Goal: Task Accomplishment & Management: Manage account settings

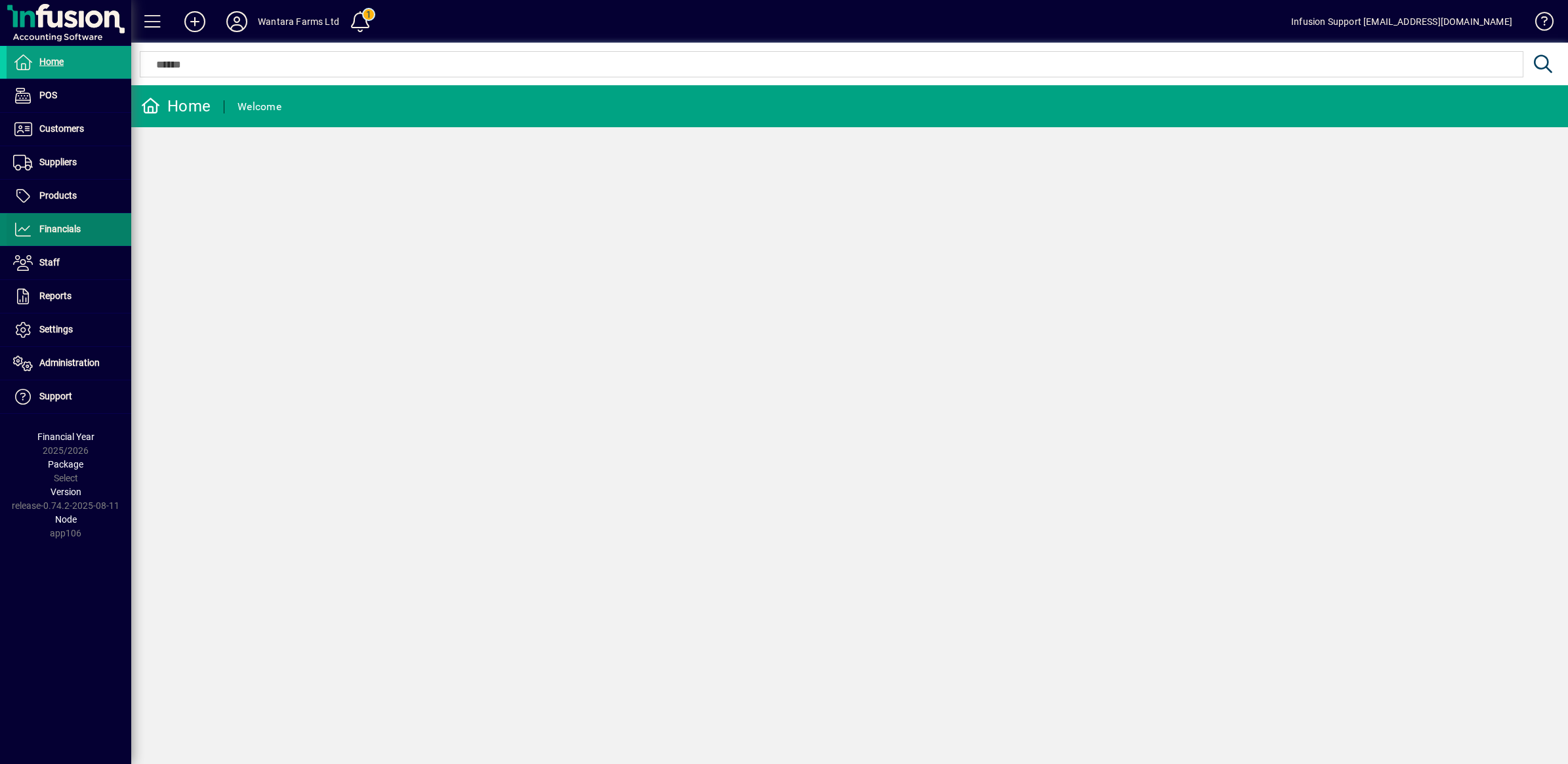
click at [62, 227] on span "Financials" at bounding box center [59, 229] width 41 height 10
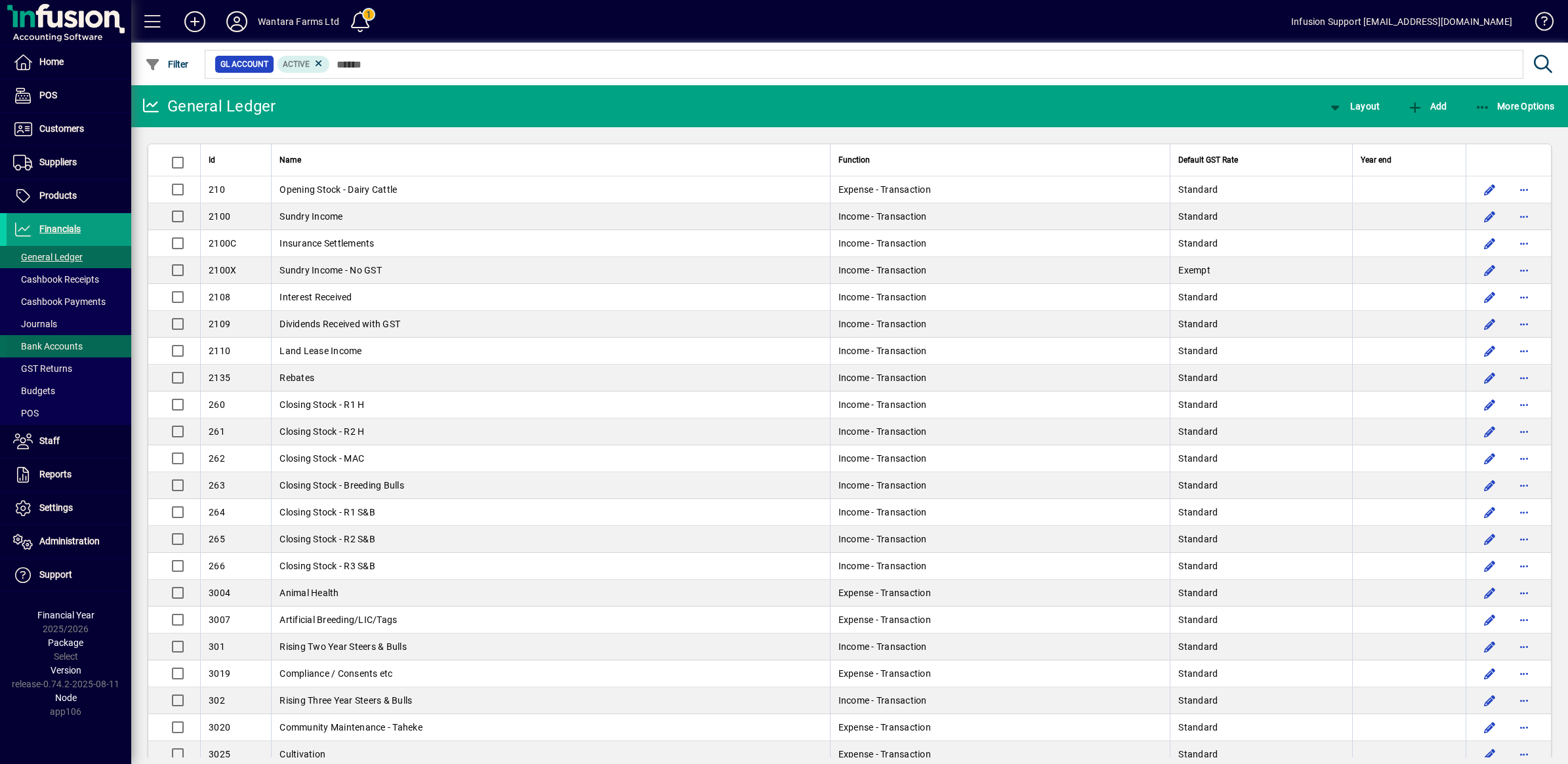
click at [59, 344] on span "Bank Accounts" at bounding box center [48, 346] width 69 height 10
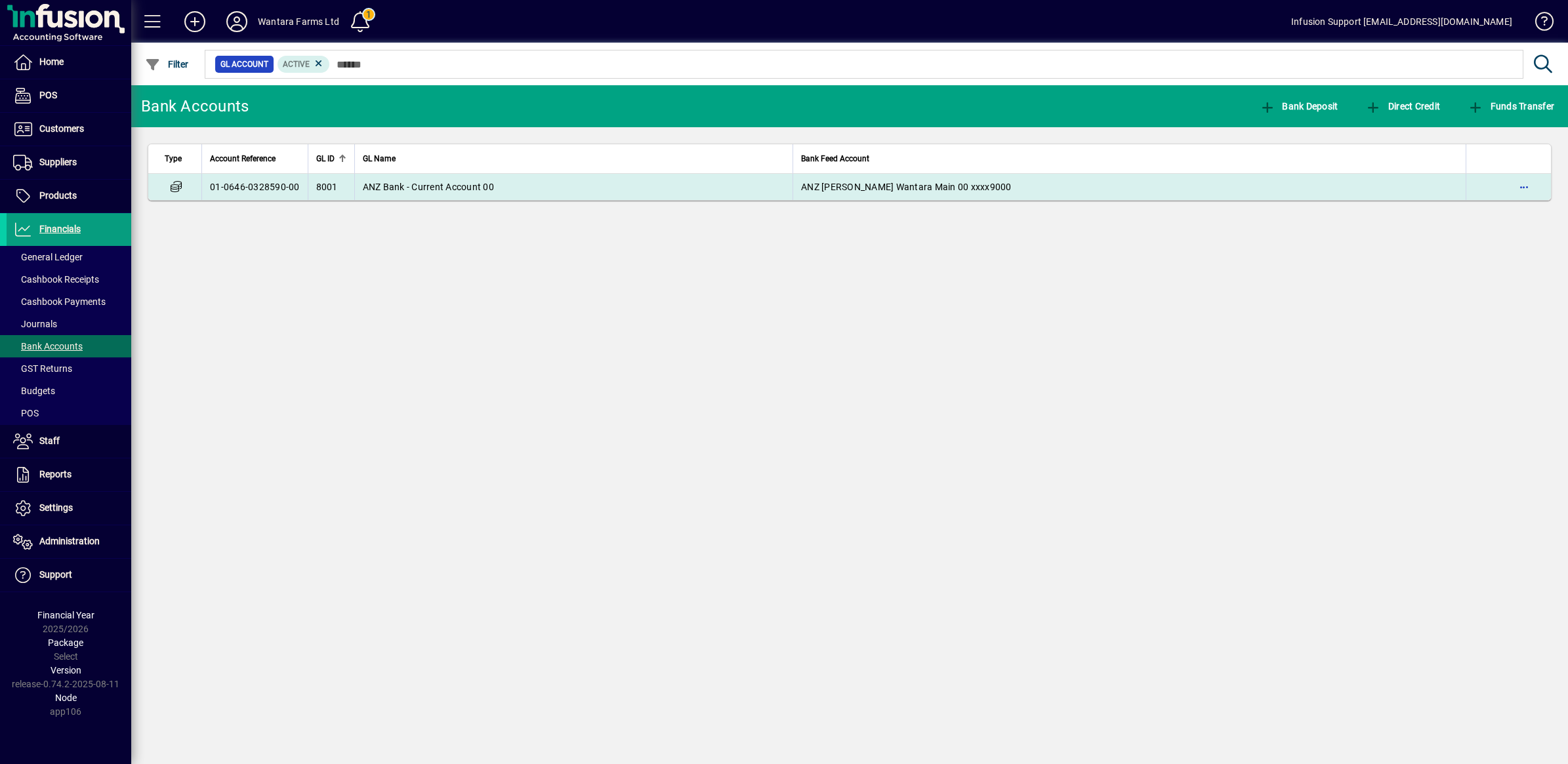
click at [235, 185] on td "01-0646-0328590-00" at bounding box center [255, 187] width 106 height 27
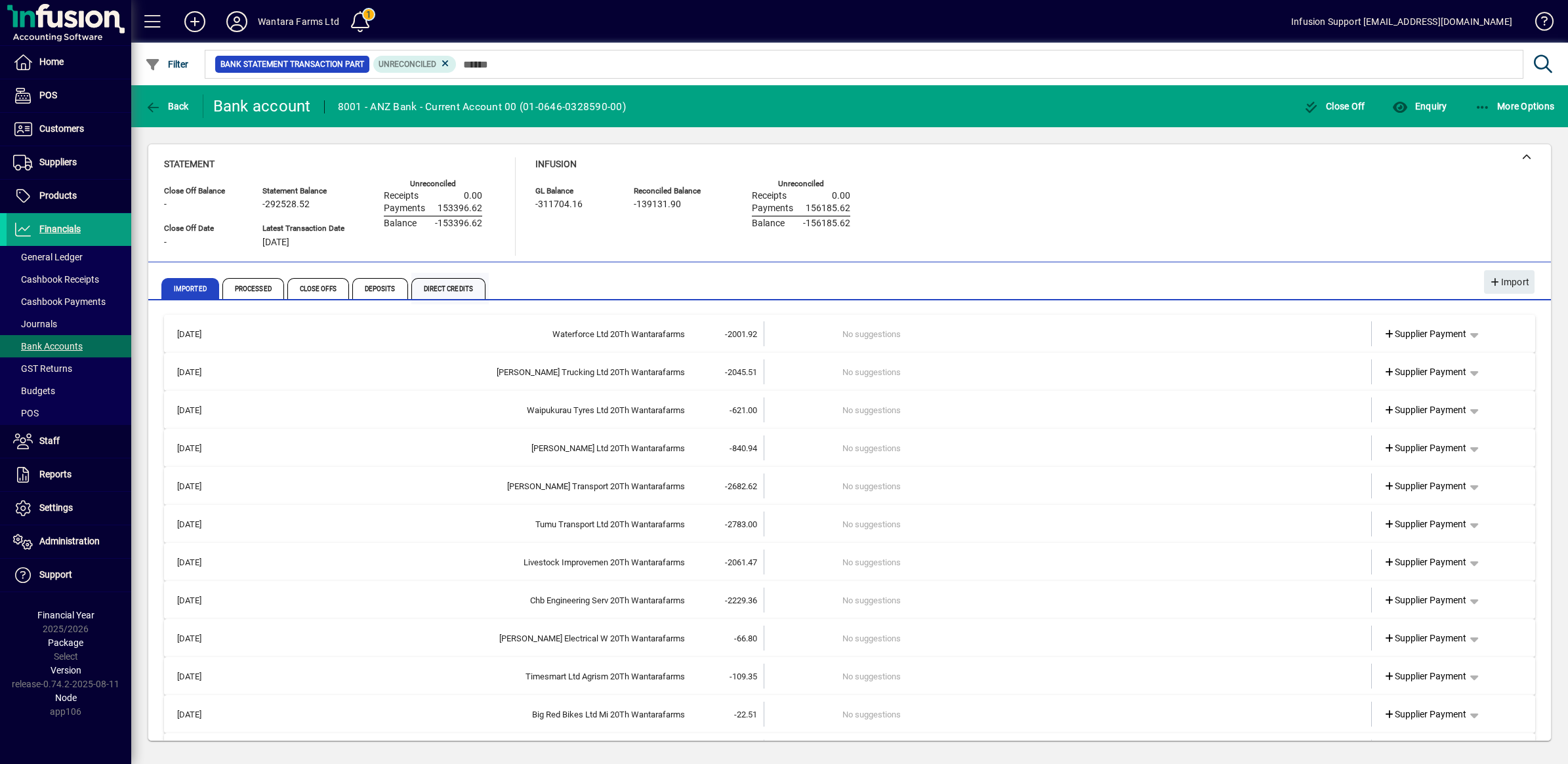
click at [439, 290] on span "Direct Credits" at bounding box center [448, 289] width 74 height 21
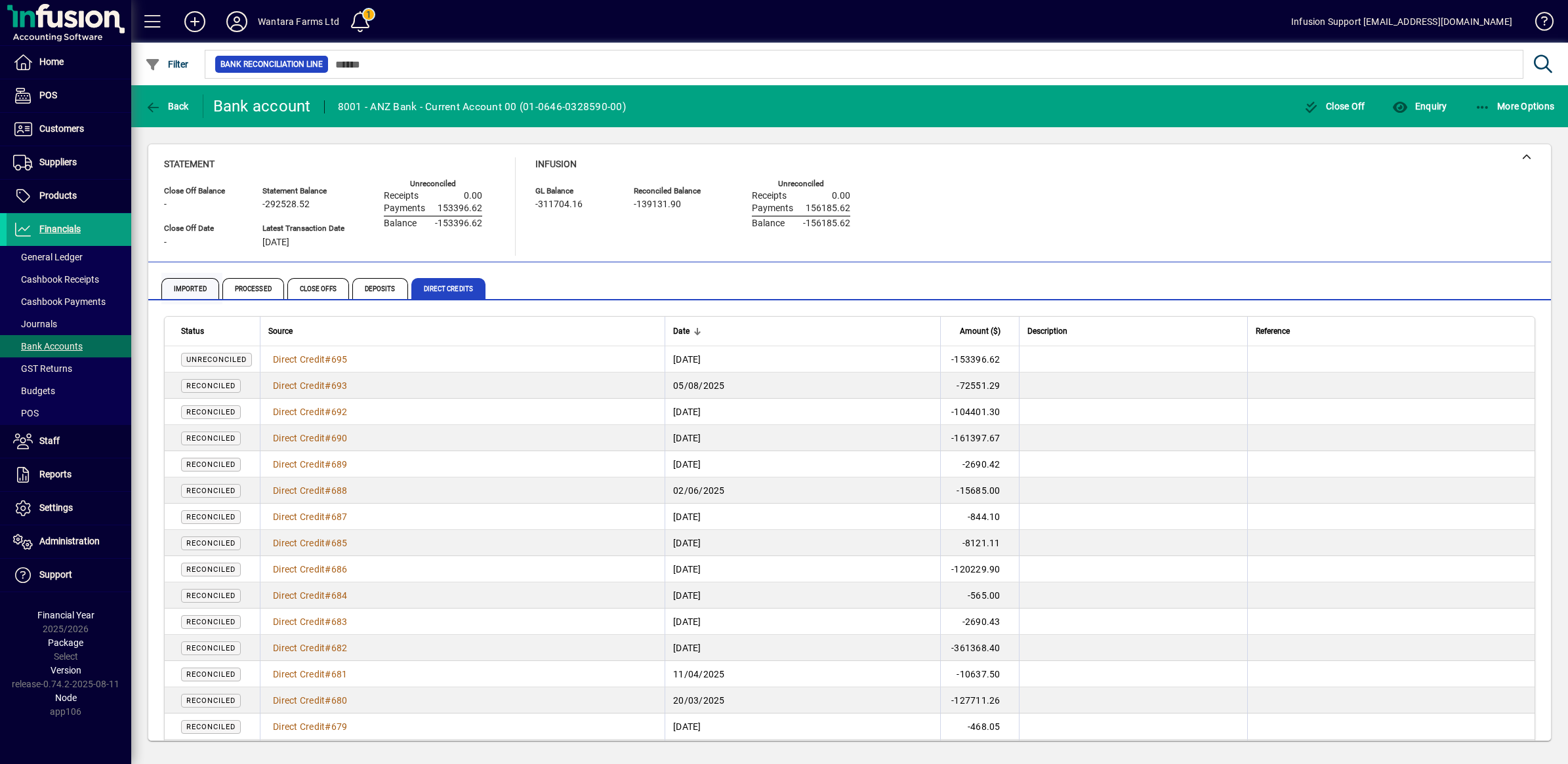
click at [198, 285] on span "Imported" at bounding box center [190, 289] width 58 height 21
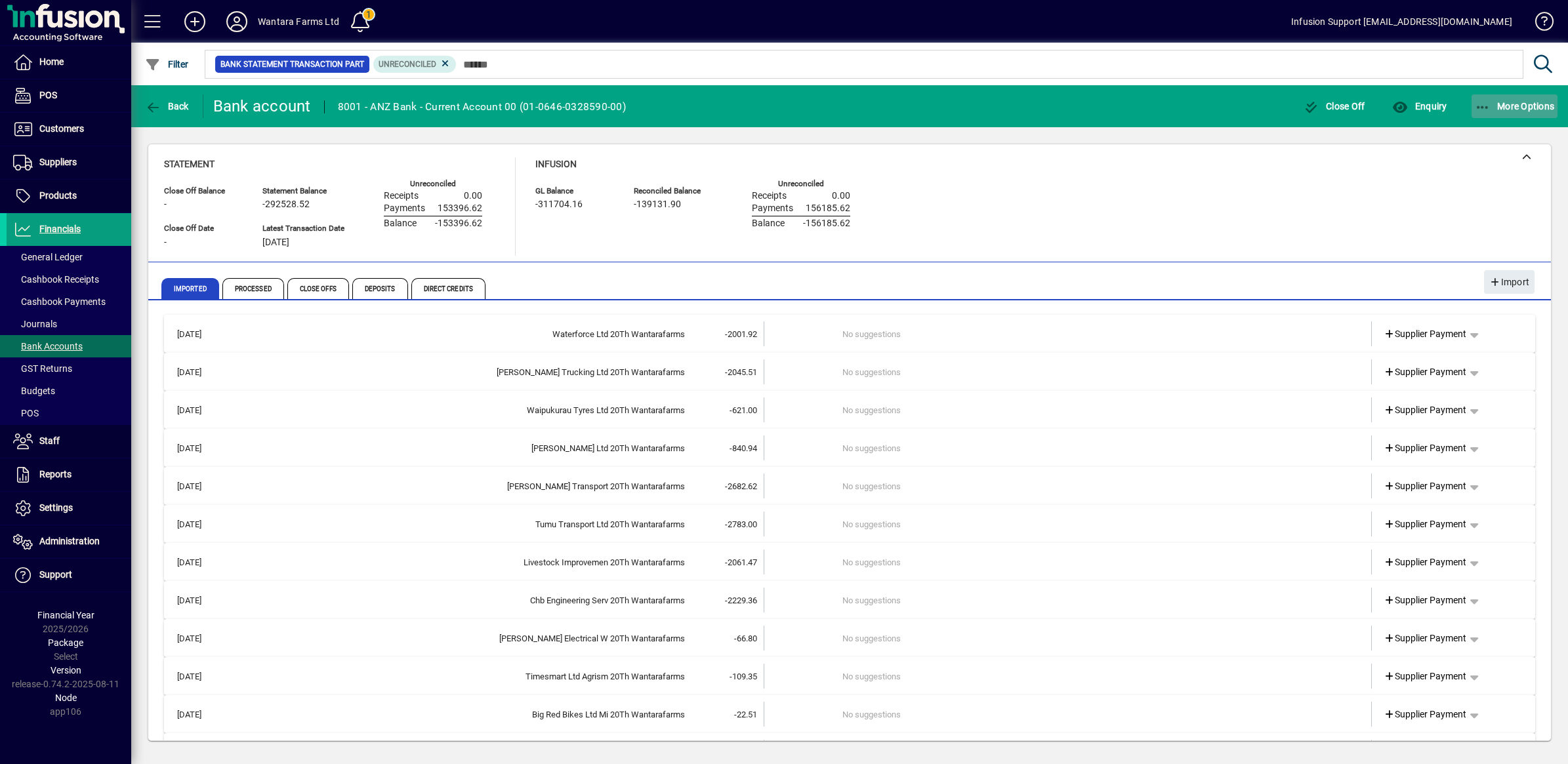
click at [1483, 111] on icon "button" at bounding box center [1482, 107] width 16 height 13
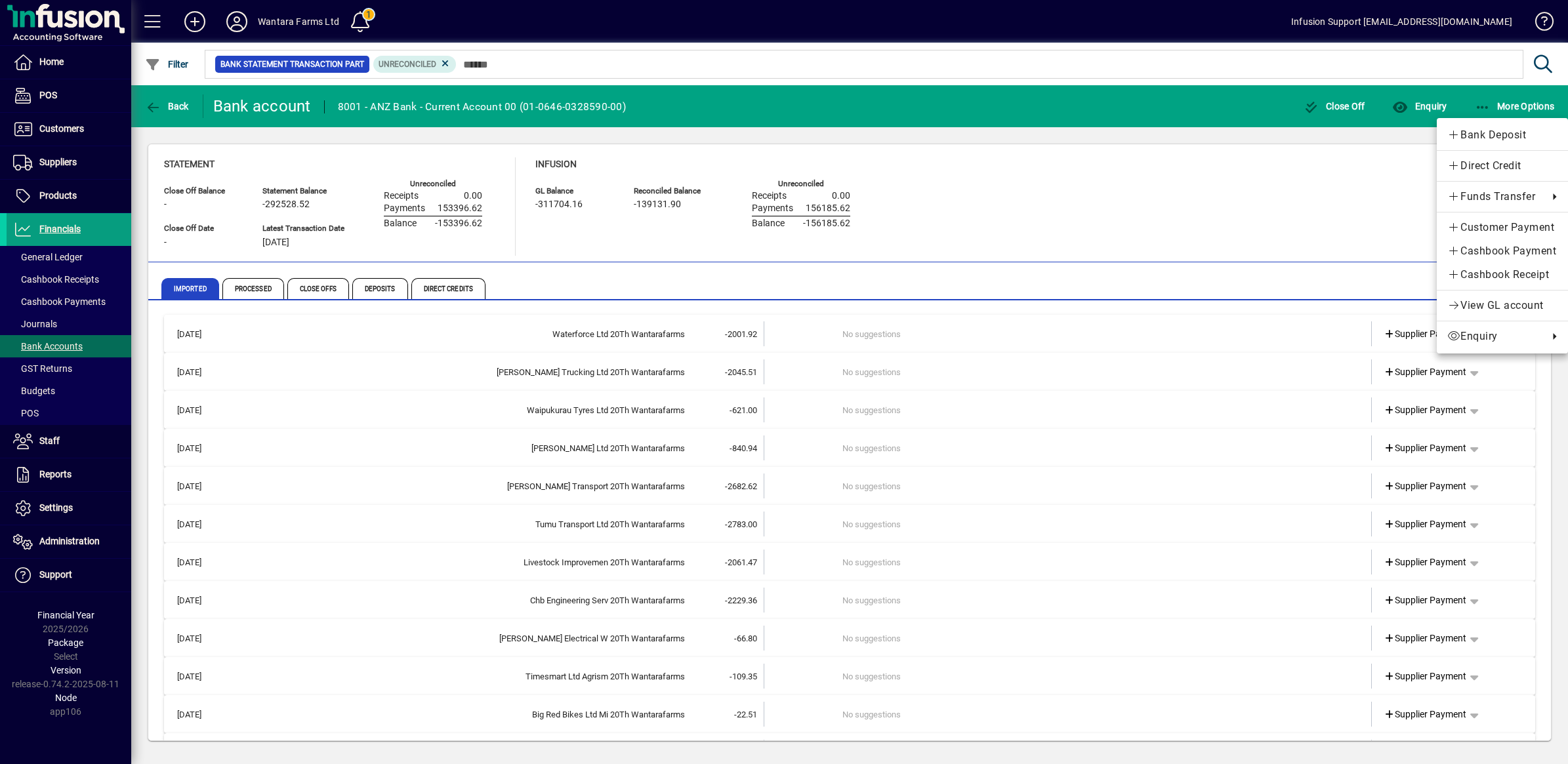
click at [238, 27] on div at bounding box center [784, 382] width 1568 height 764
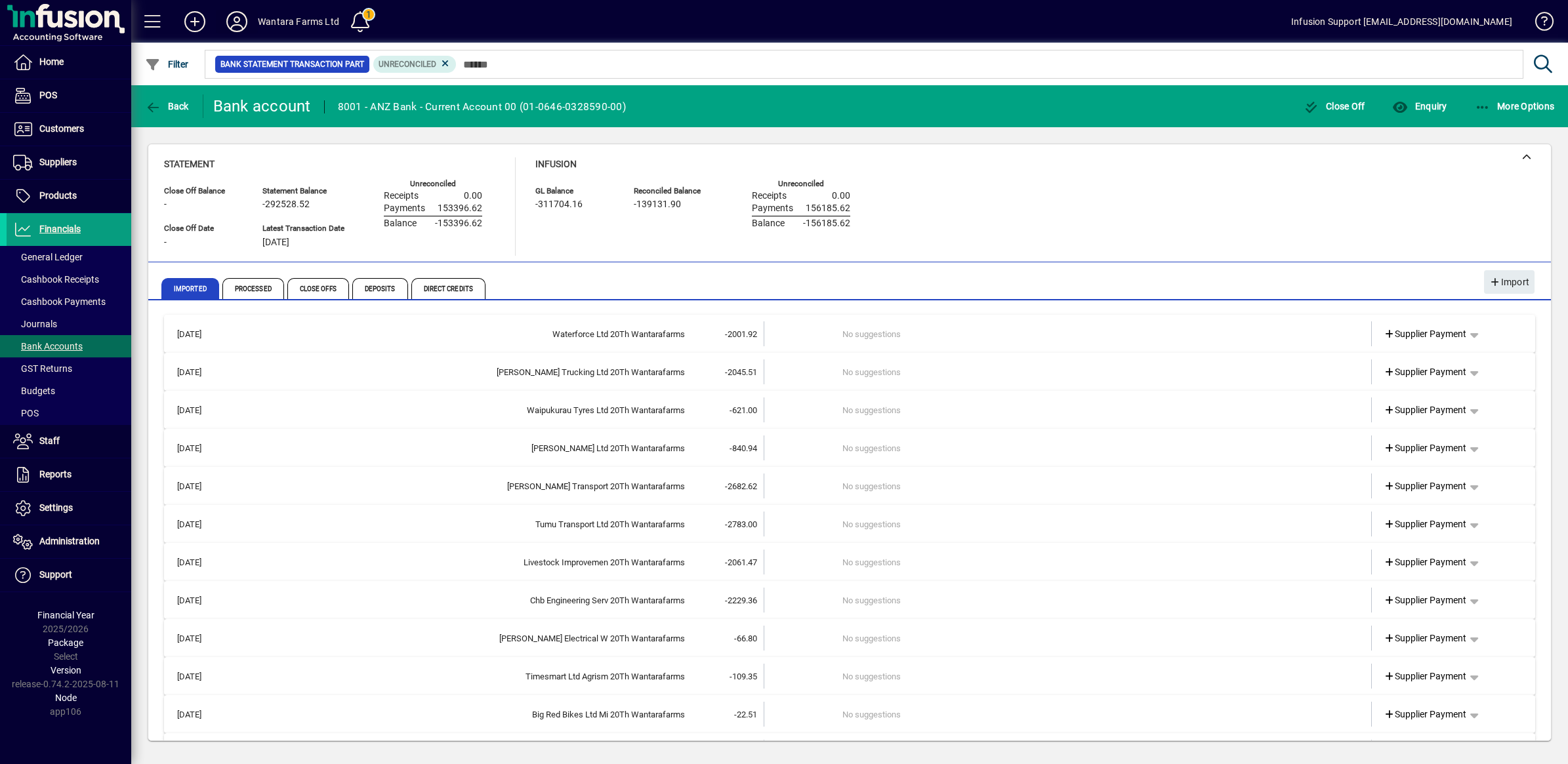
click at [227, 23] on icon at bounding box center [237, 22] width 27 height 21
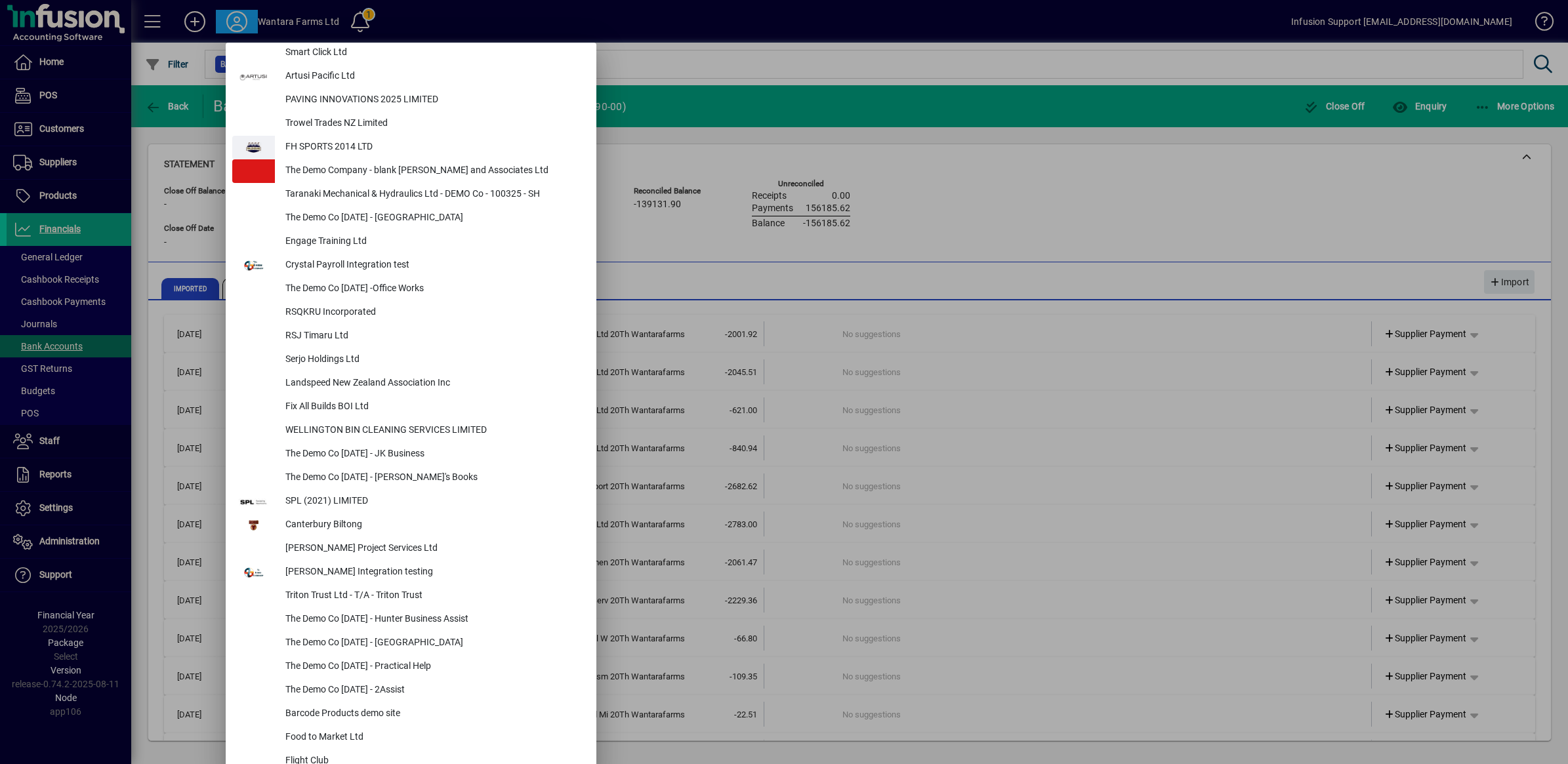
scroll to position [5364, 0]
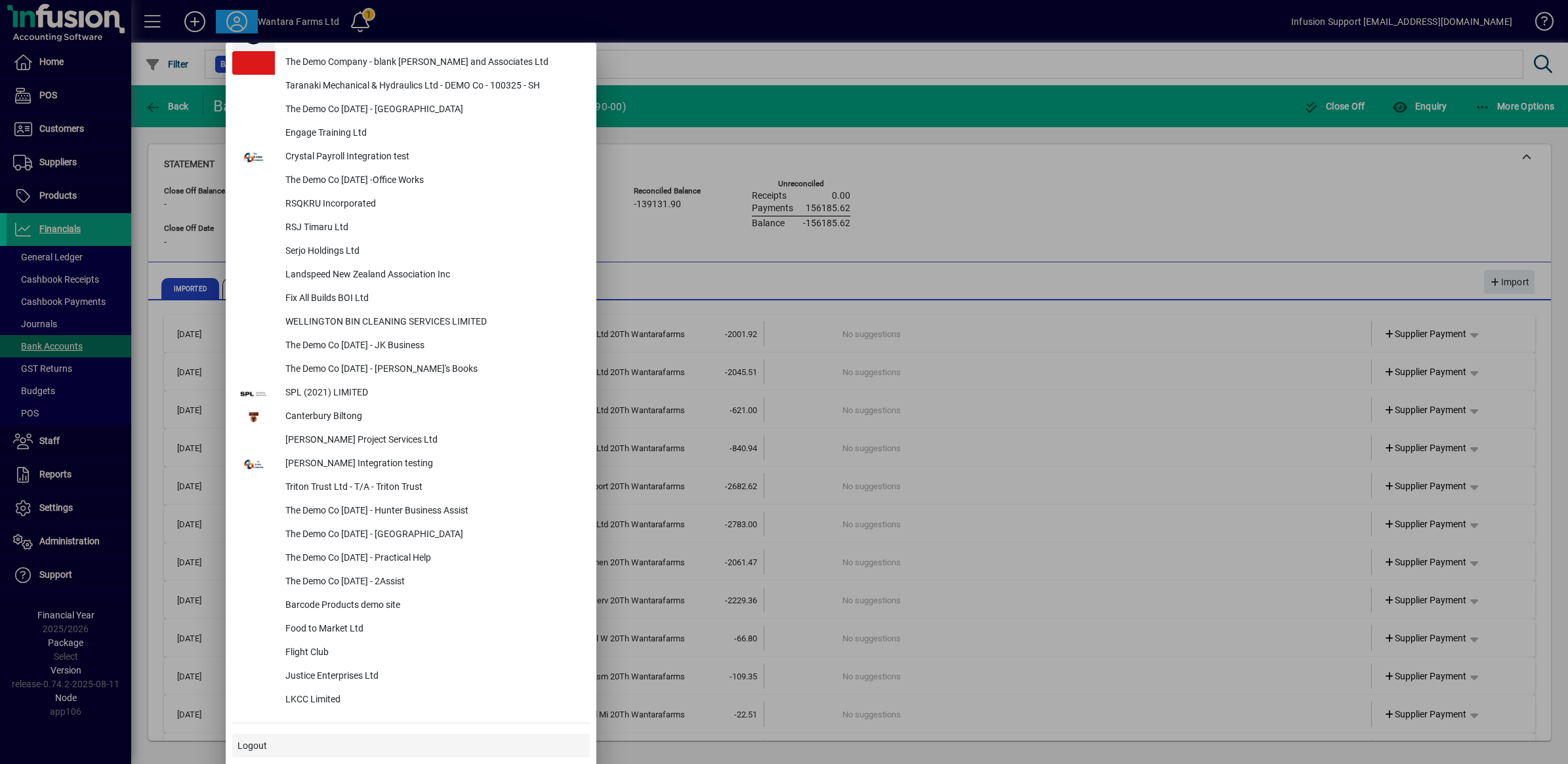
click at [269, 738] on span at bounding box center [411, 745] width 357 height 31
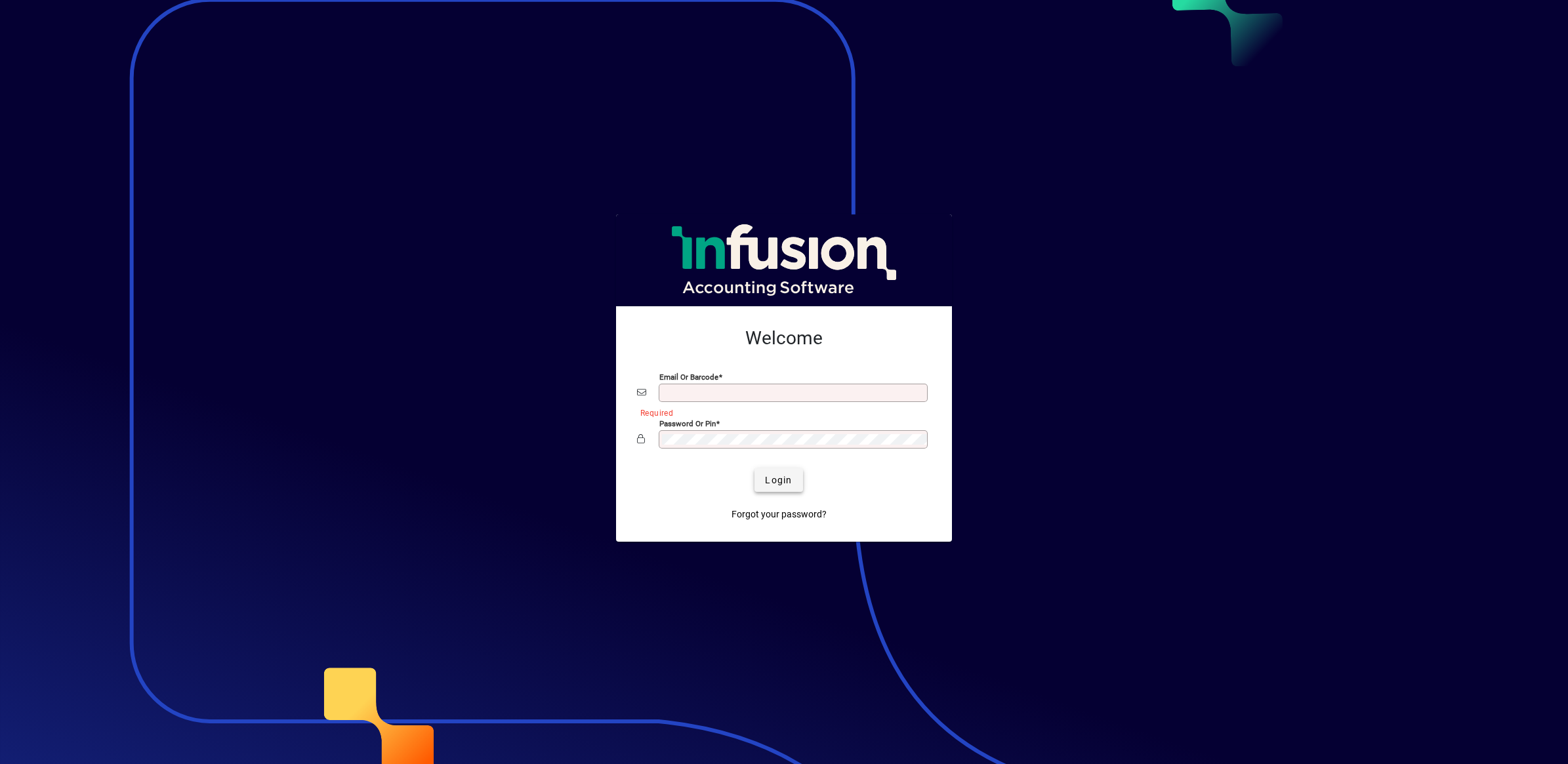
type input "**********"
click at [781, 482] on span "Login" at bounding box center [778, 480] width 27 height 14
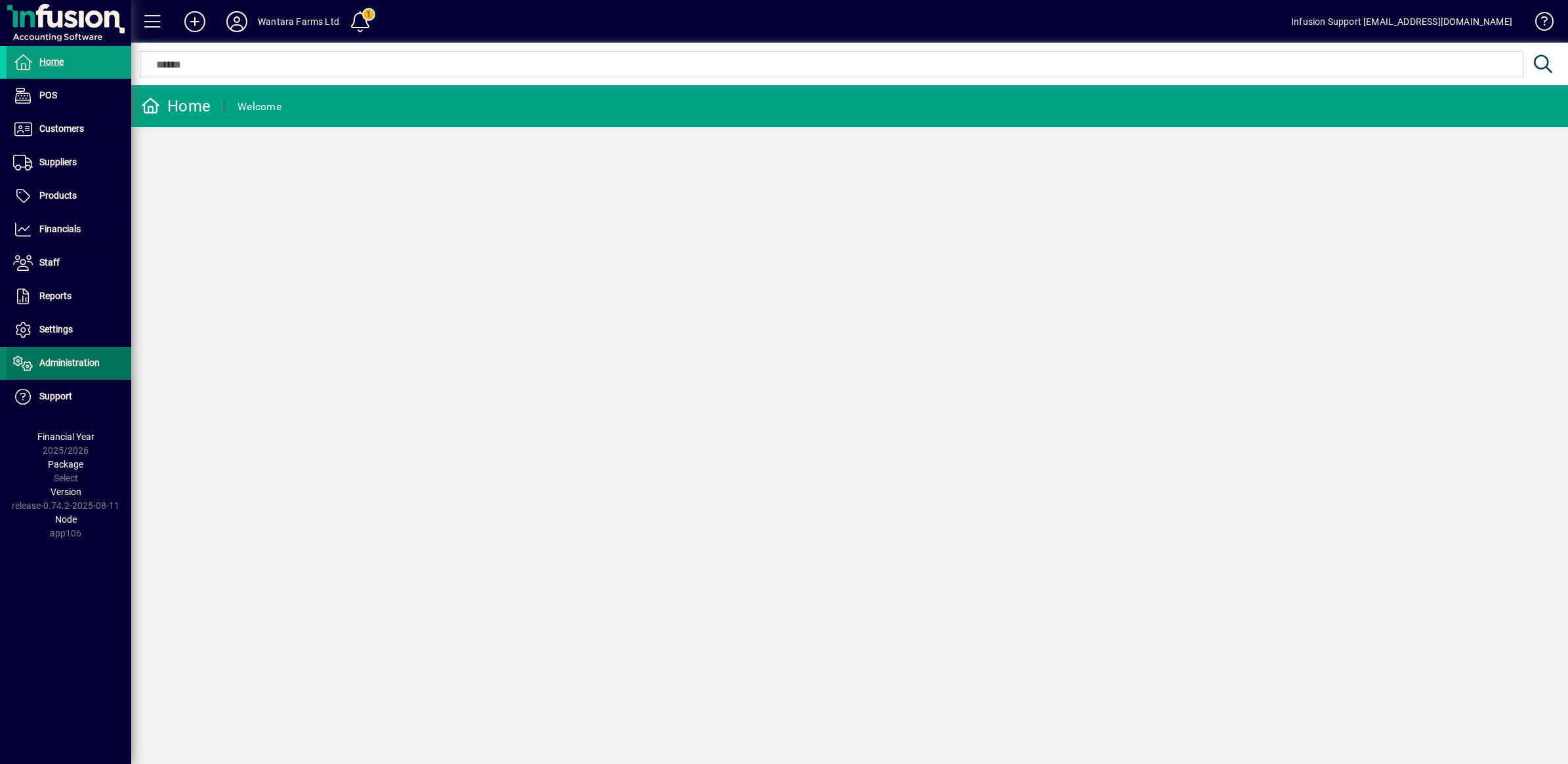
click at [61, 365] on span "Administration" at bounding box center [69, 362] width 60 height 10
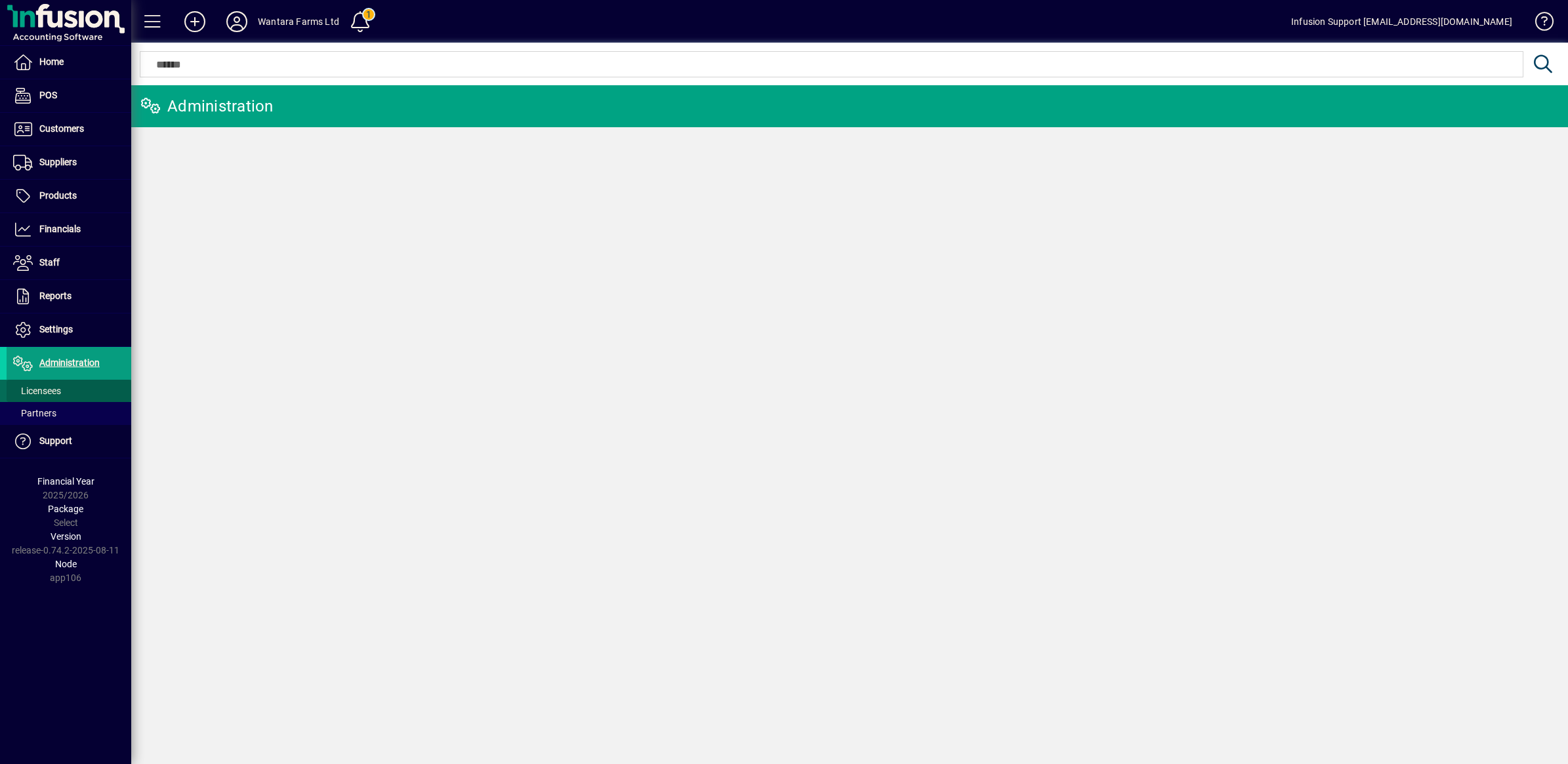
click at [57, 391] on span "Licensees" at bounding box center [37, 390] width 48 height 10
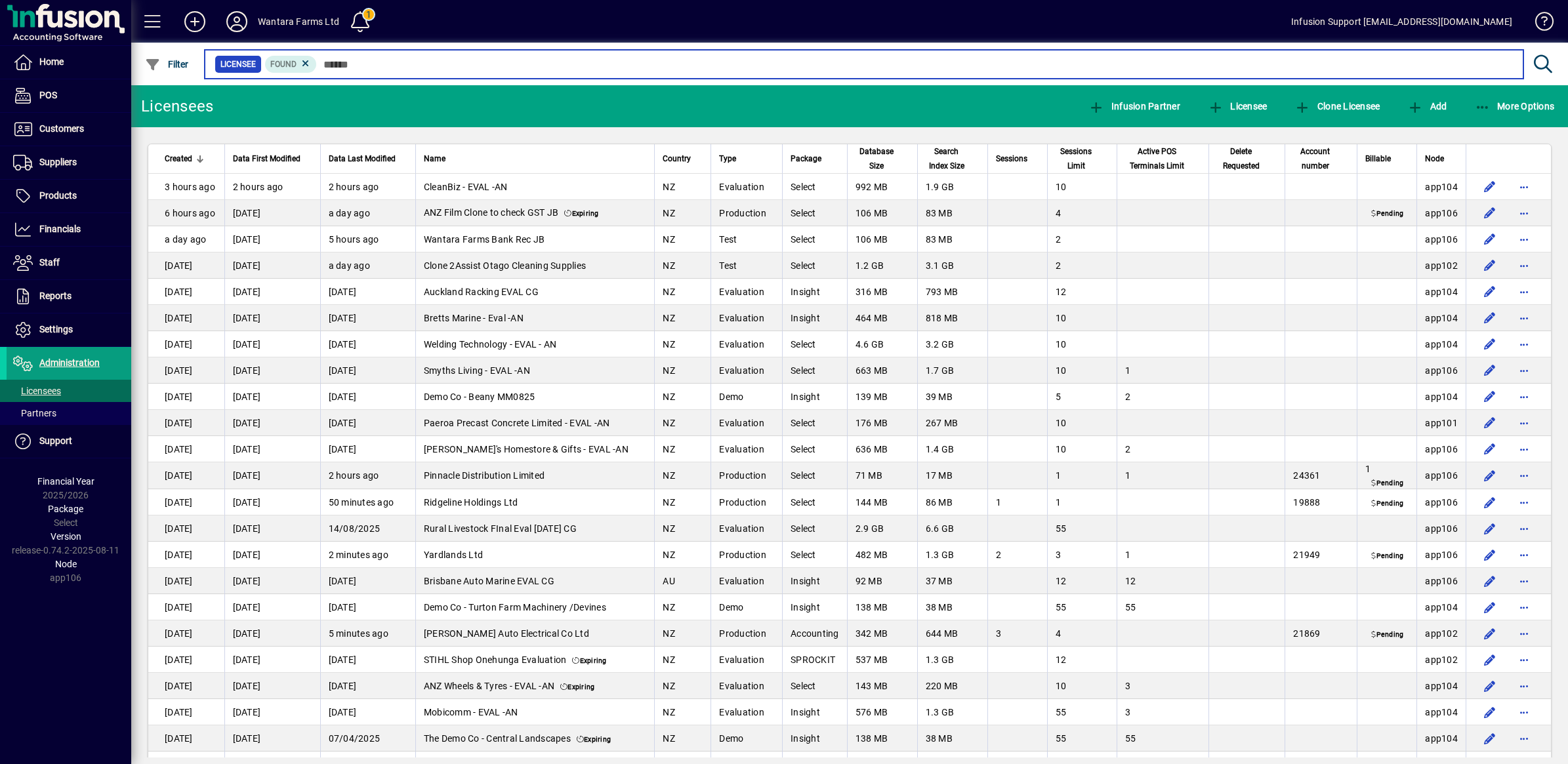
click at [365, 62] on input "text" at bounding box center [915, 64] width 1196 height 18
click at [329, 58] on input "text" at bounding box center [915, 64] width 1196 height 18
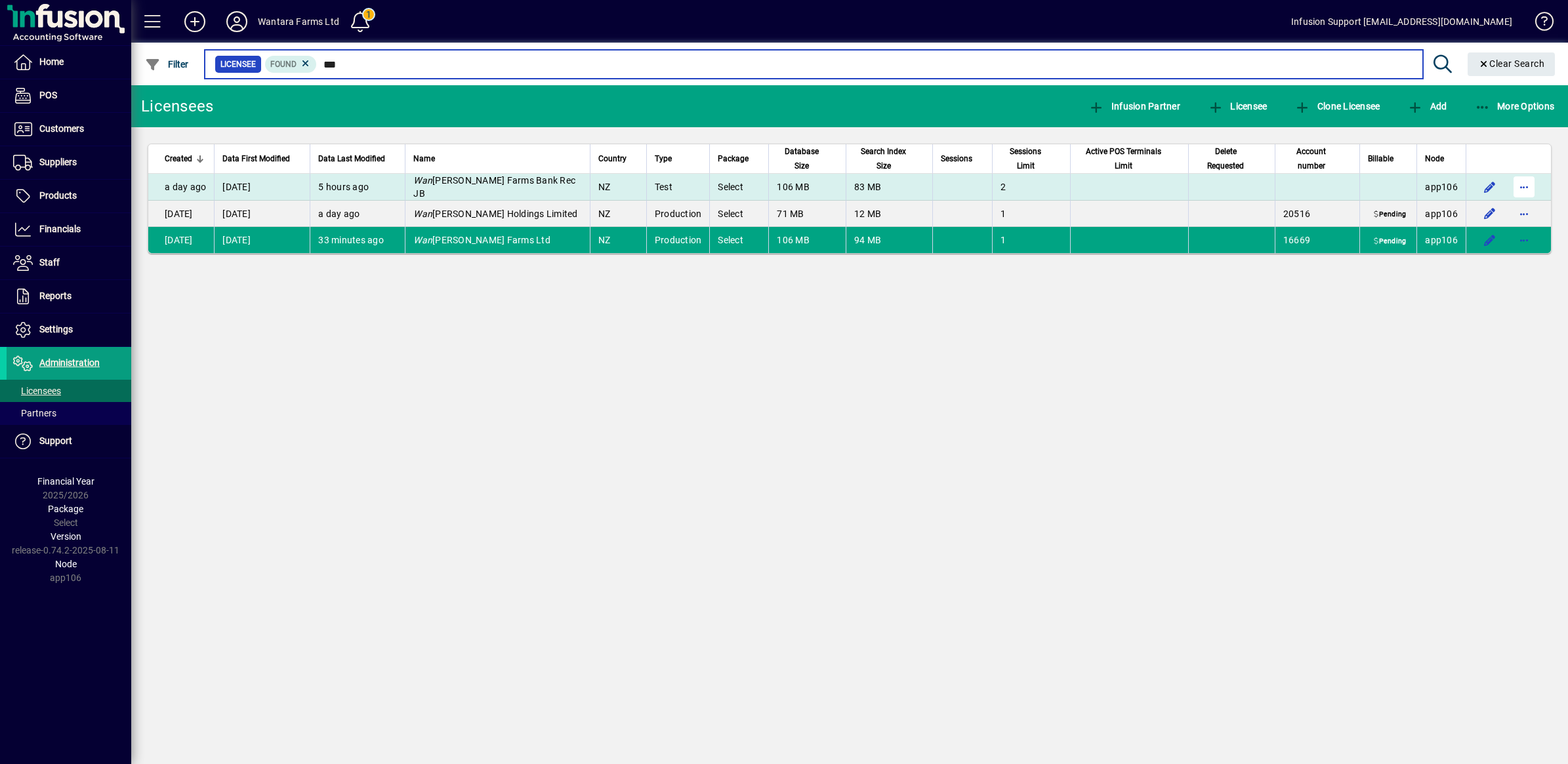
type input "***"
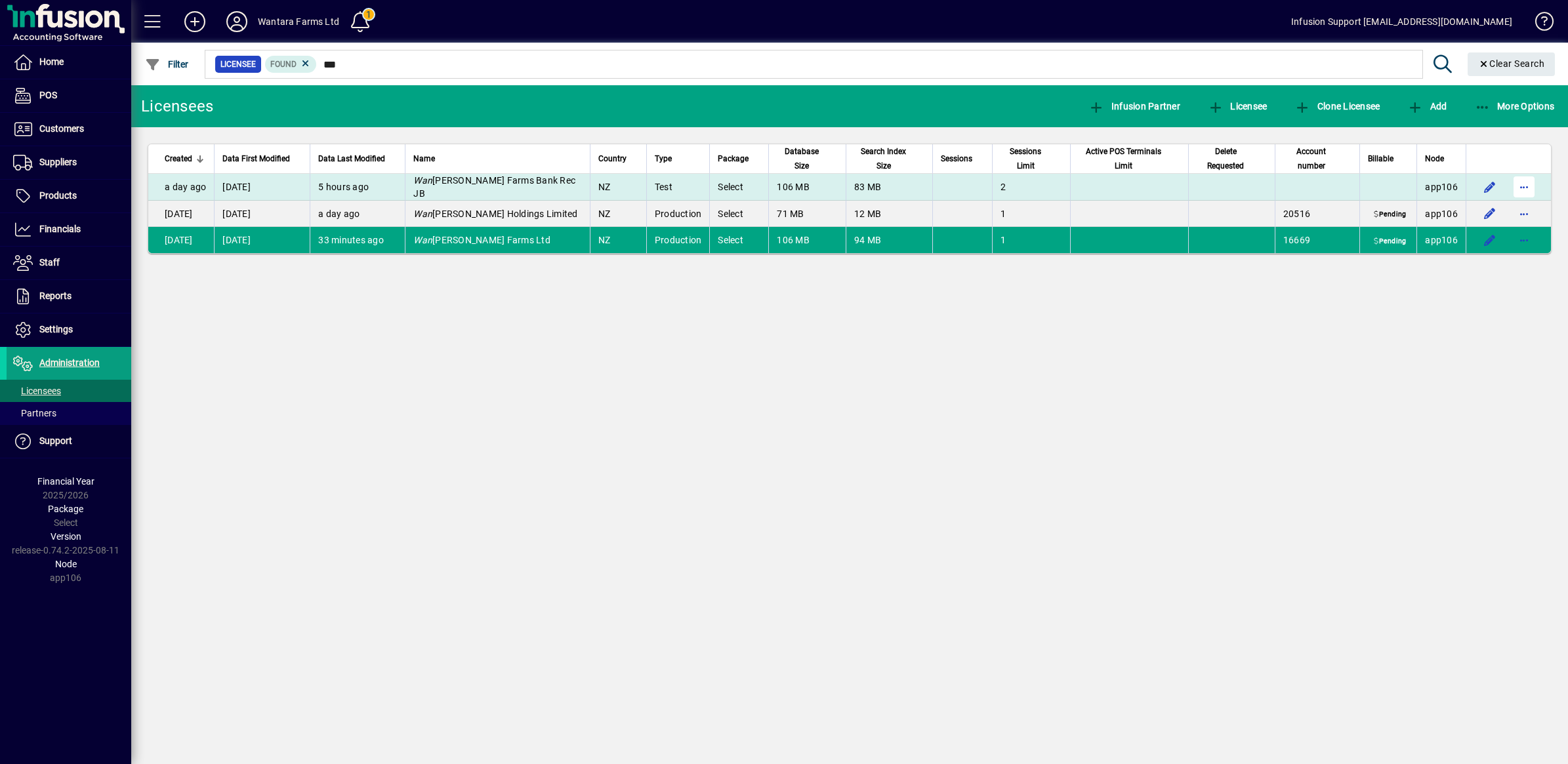
click at [1526, 185] on span "button" at bounding box center [1523, 187] width 31 height 31
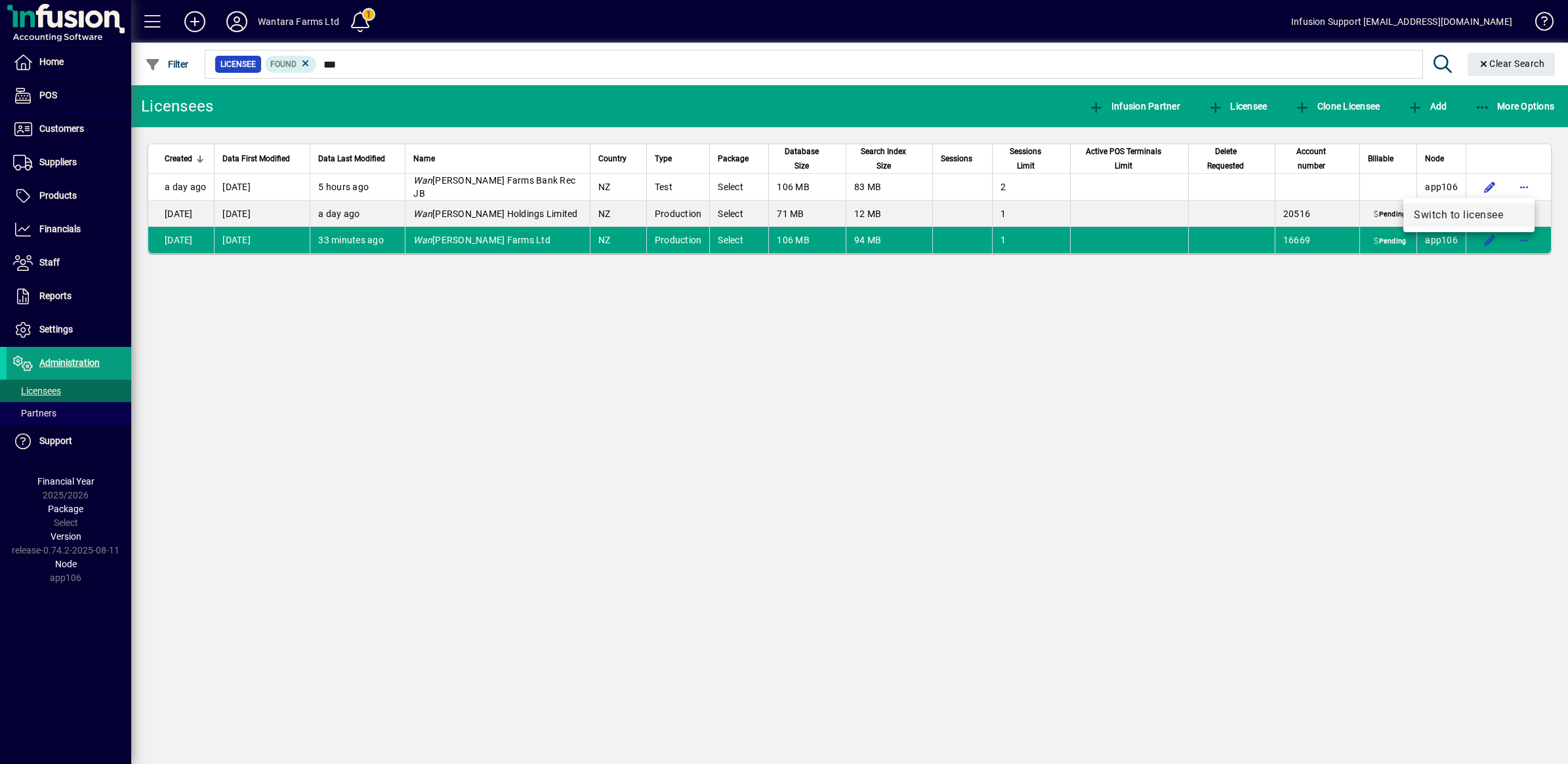
click at [1460, 215] on span "Switch to licensee" at bounding box center [1469, 215] width 111 height 16
